Goal: Information Seeking & Learning: Learn about a topic

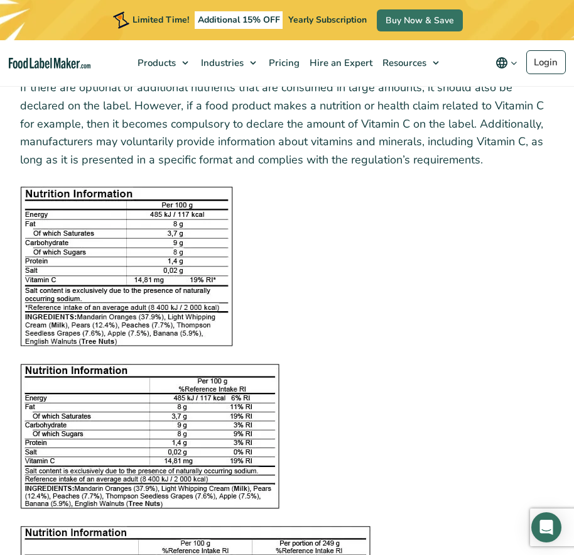
scroll to position [1256, 0]
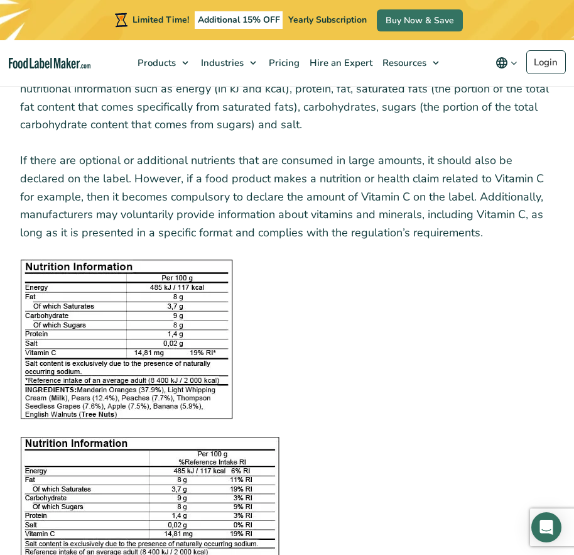
click at [23, 362] on img at bounding box center [126, 339] width 213 height 160
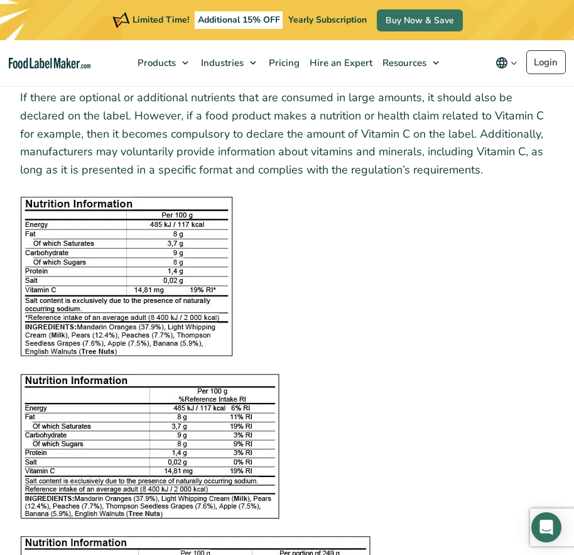
click at [179, 293] on img at bounding box center [126, 277] width 213 height 160
click at [178, 293] on img at bounding box center [126, 277] width 213 height 160
click at [188, 300] on img at bounding box center [126, 277] width 213 height 160
drag, startPoint x: 22, startPoint y: 178, endPoint x: 187, endPoint y: 302, distance: 206.4
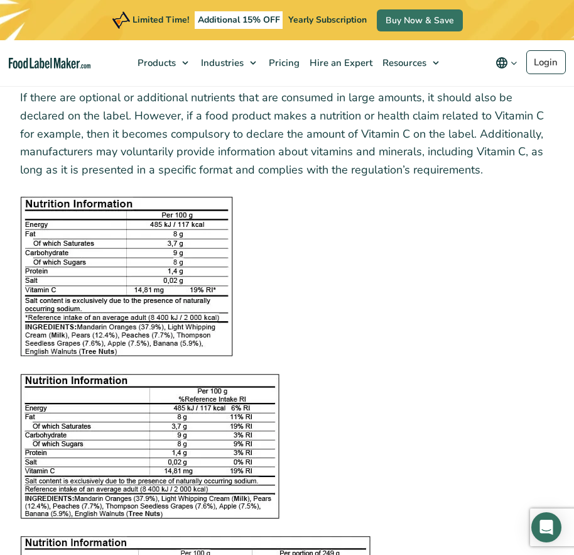
drag, startPoint x: 129, startPoint y: 266, endPoint x: 330, endPoint y: 387, distance: 235.3
click at [388, 393] on figure at bounding box center [287, 446] width 534 height 144
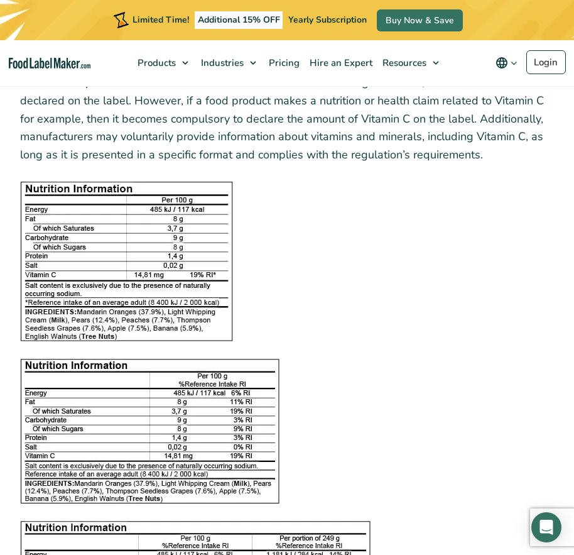
scroll to position [1571, 0]
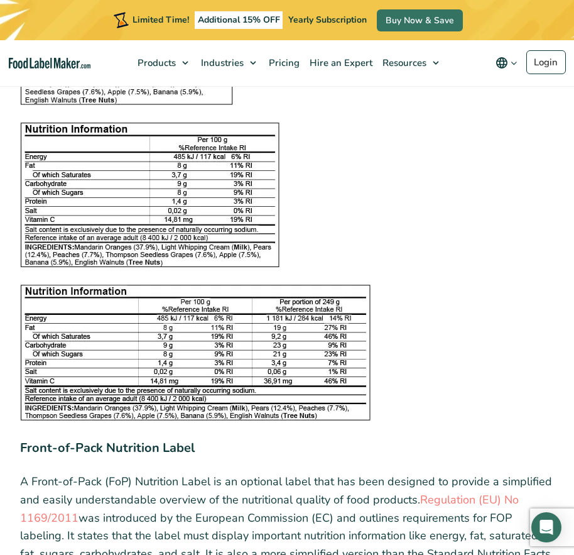
click at [215, 375] on img at bounding box center [195, 353] width 351 height 136
click at [212, 380] on img at bounding box center [195, 353] width 351 height 136
click at [212, 381] on img at bounding box center [195, 353] width 351 height 136
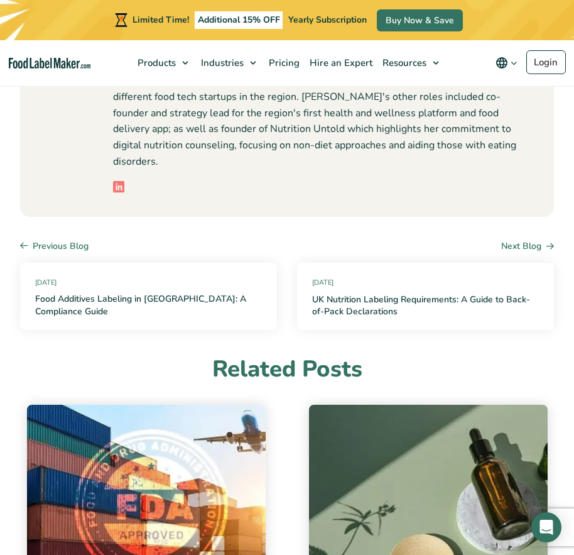
scroll to position [4586, 0]
